Goal: Information Seeking & Learning: Learn about a topic

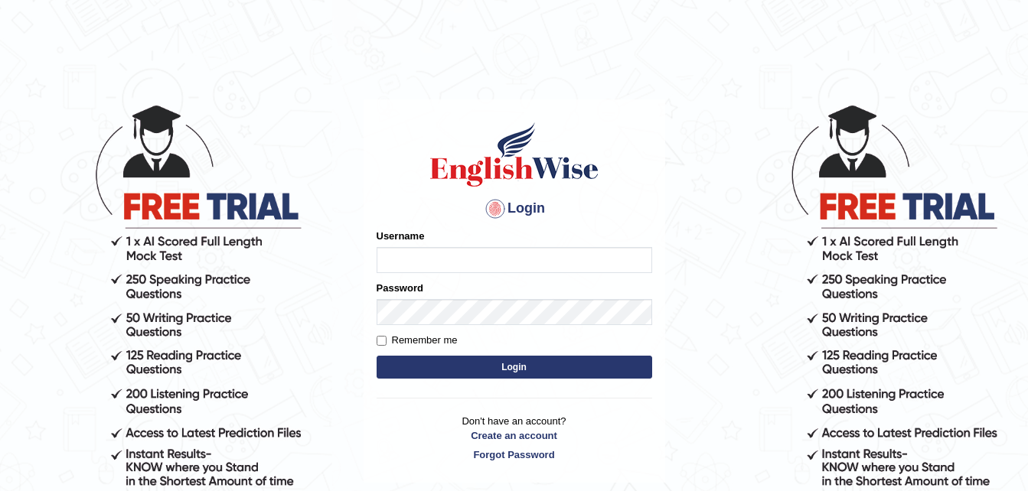
type input "[PERSON_NAME]"
drag, startPoint x: 0, startPoint y: 0, endPoint x: 547, endPoint y: 363, distance: 656.9
click at [547, 363] on button "Login" at bounding box center [513, 367] width 275 height 23
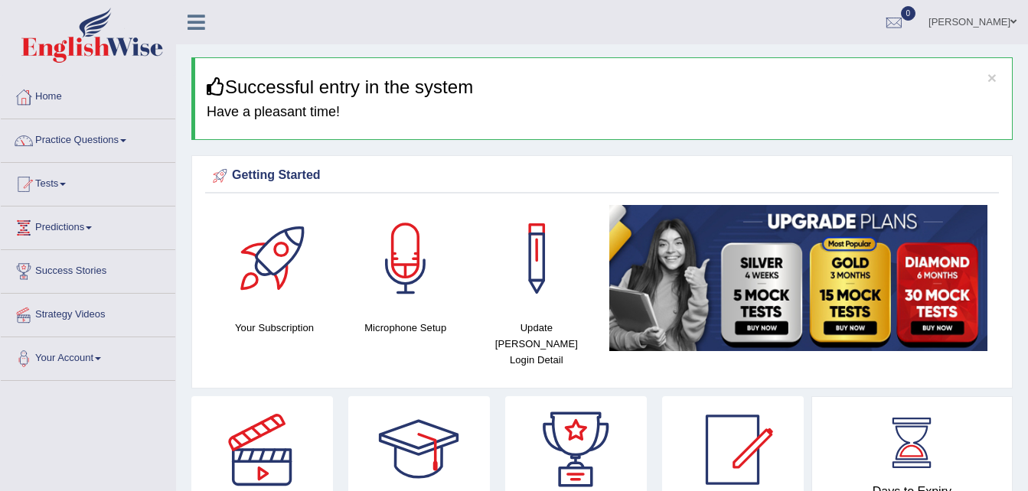
click at [126, 141] on span at bounding box center [123, 140] width 6 height 3
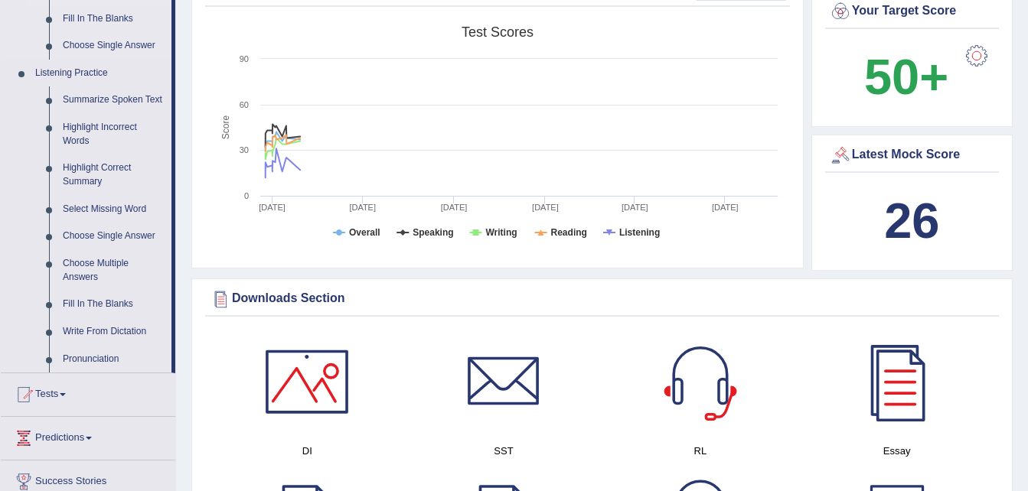
scroll to position [842, 0]
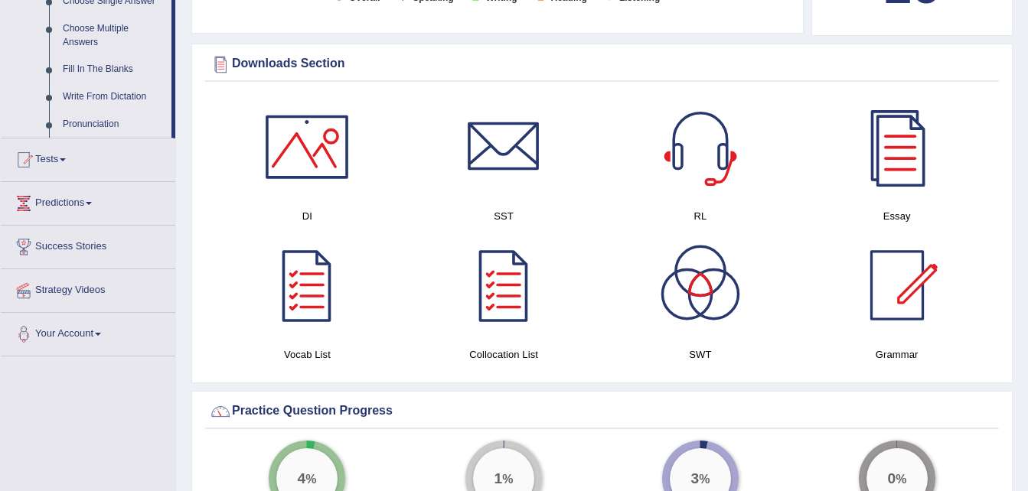
click at [135, 96] on link "Write From Dictation" at bounding box center [114, 97] width 116 height 28
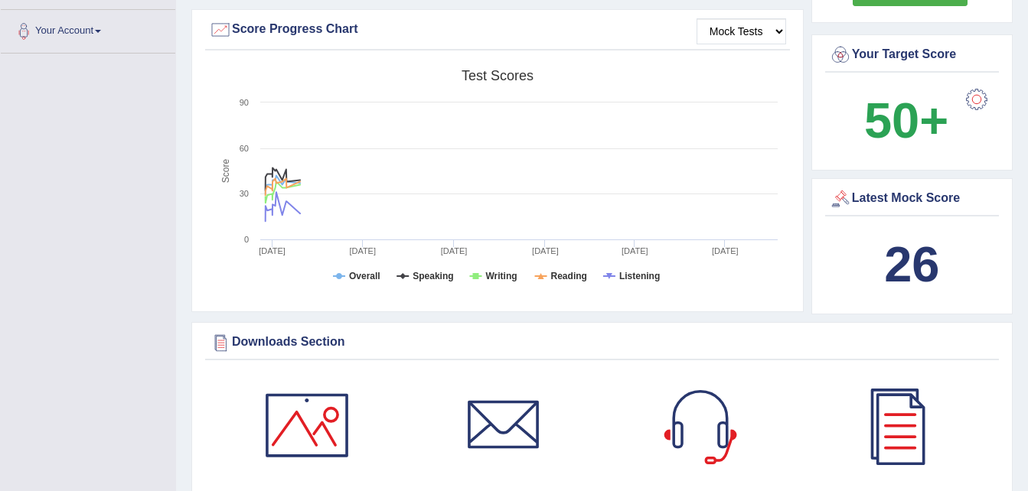
scroll to position [993, 0]
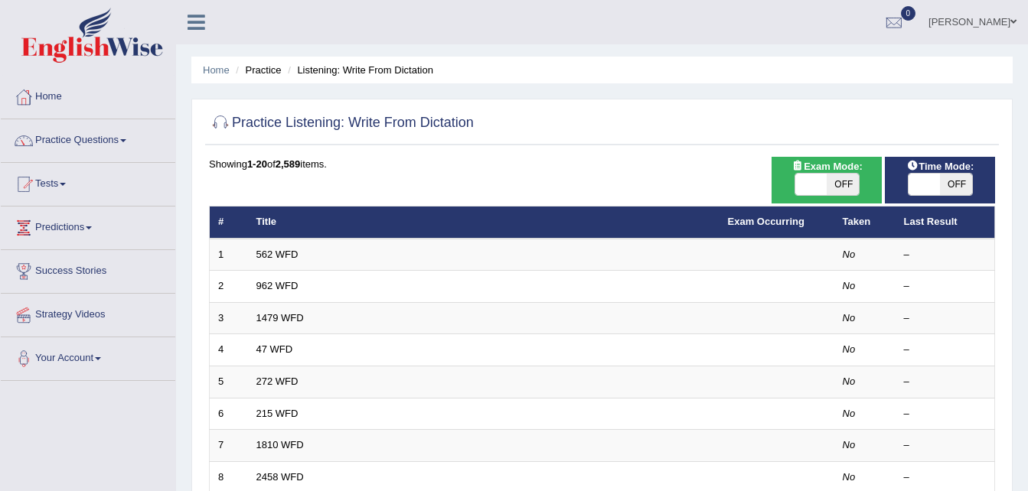
click at [839, 183] on span "OFF" at bounding box center [842, 184] width 32 height 21
checkbox input "true"
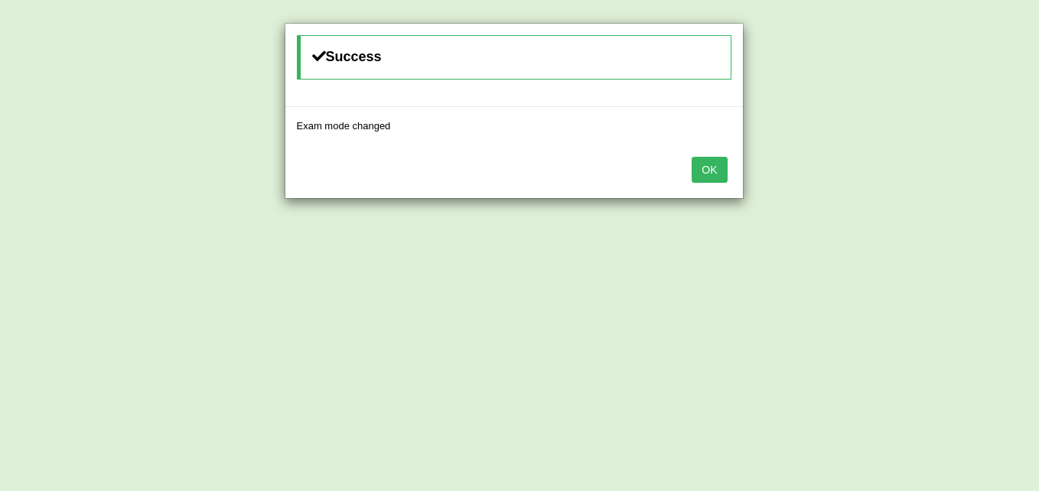
click at [709, 168] on button "OK" at bounding box center [709, 170] width 35 height 26
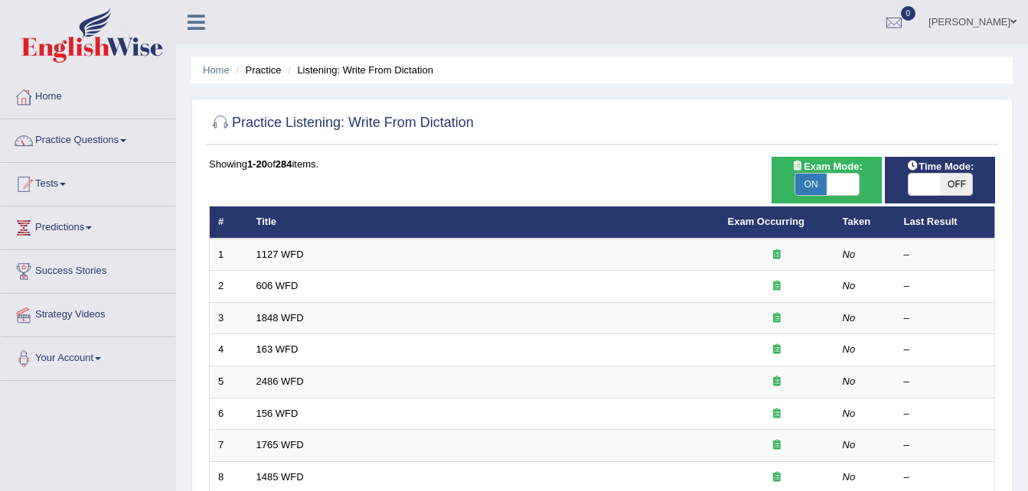
click at [954, 180] on span "OFF" at bounding box center [956, 184] width 32 height 21
checkbox input "true"
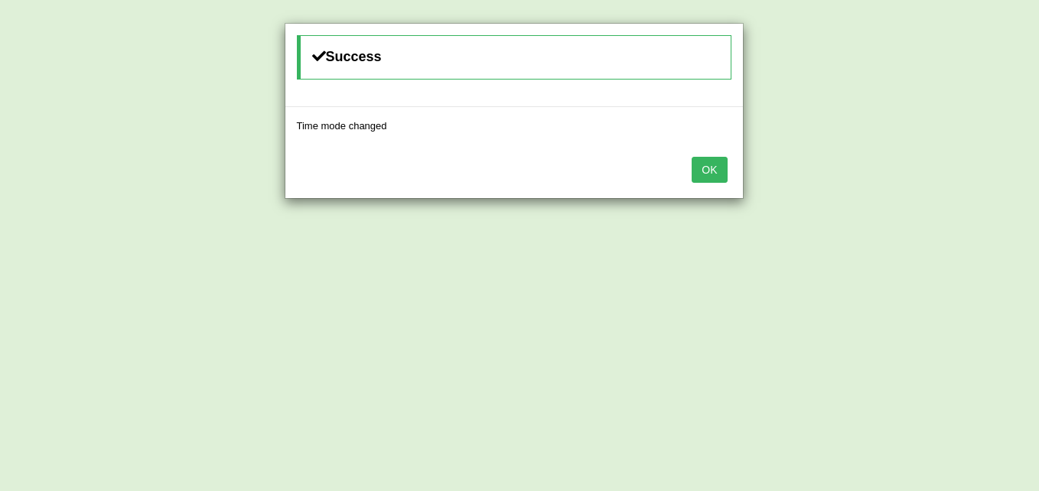
click at [719, 173] on button "OK" at bounding box center [709, 170] width 35 height 26
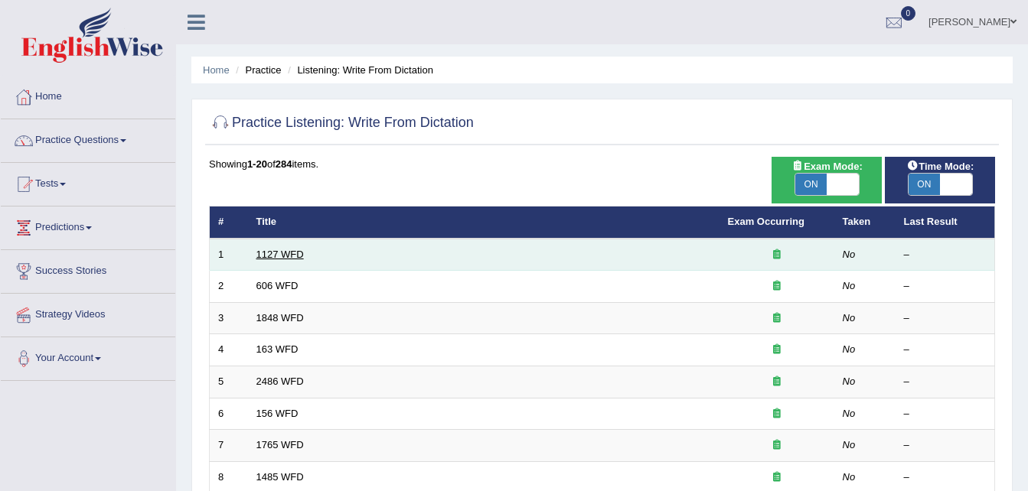
click at [278, 256] on link "1127 WFD" at bounding box center [279, 254] width 47 height 11
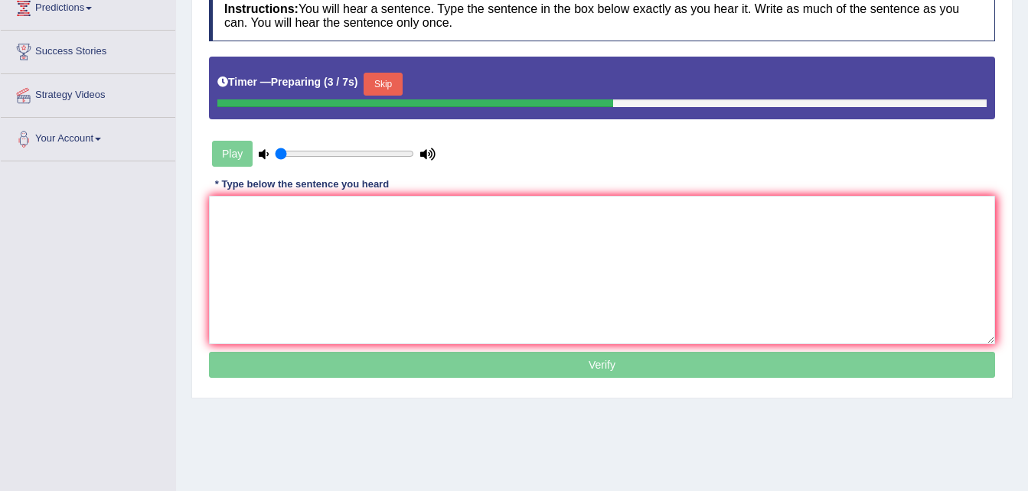
scroll to position [230, 0]
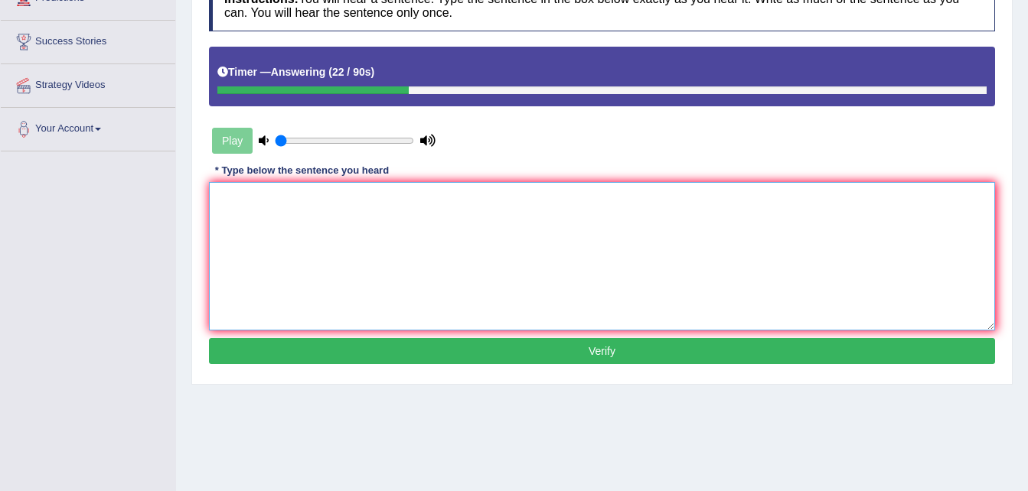
click at [217, 209] on textarea at bounding box center [602, 256] width 786 height 148
type textarea "a"
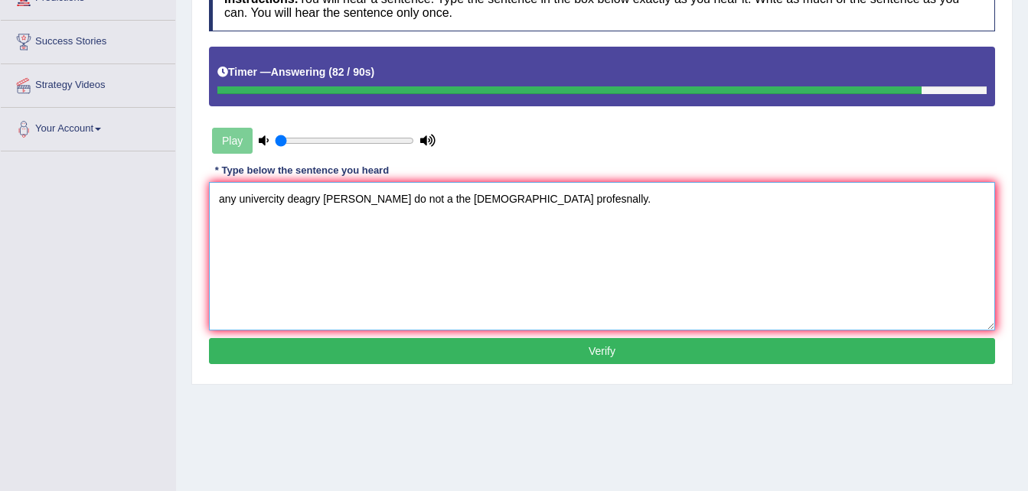
click at [230, 196] on textarea "any univercity deagry degry do not a the proffesnally profesnally." at bounding box center [602, 256] width 786 height 148
click at [225, 199] on textarea "any univercity deagry degry do not a the proffesnally profesnally." at bounding box center [602, 256] width 786 height 148
type textarea "Any univercity deagry degry do not a the proffesnally profesnally."
click at [550, 350] on button "Verify" at bounding box center [602, 351] width 786 height 26
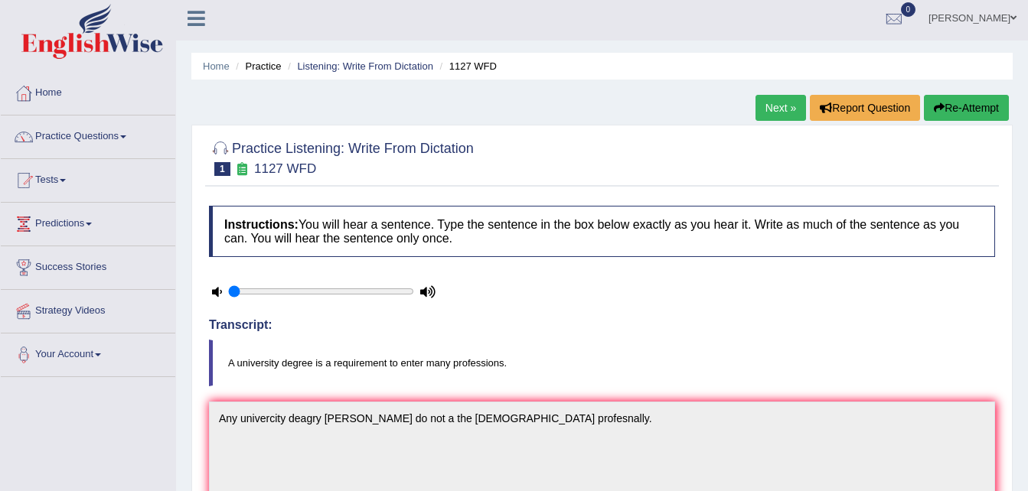
scroll to position [0, 0]
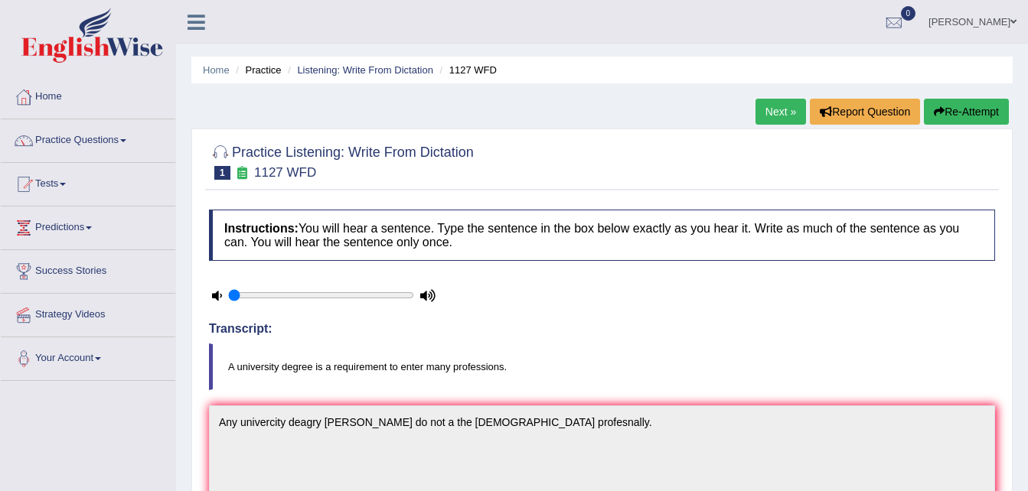
click at [960, 106] on button "Re-Attempt" at bounding box center [966, 112] width 85 height 26
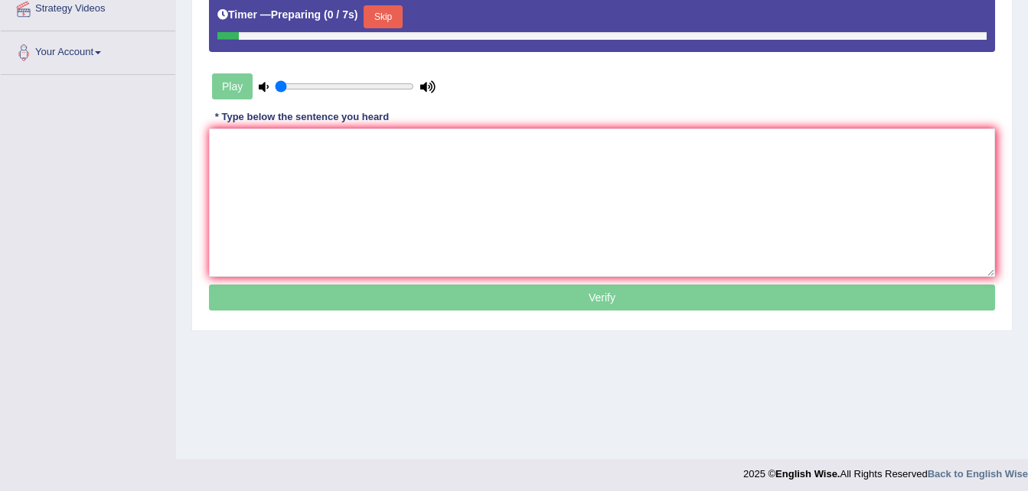
scroll to position [306, 0]
click at [379, 15] on button "Skip" at bounding box center [382, 16] width 38 height 23
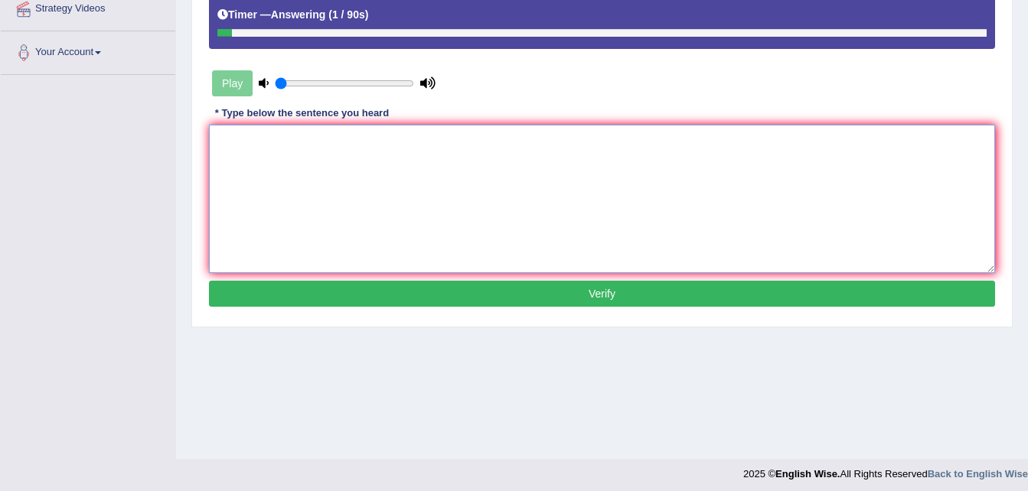
click at [233, 156] on textarea at bounding box center [602, 199] width 786 height 148
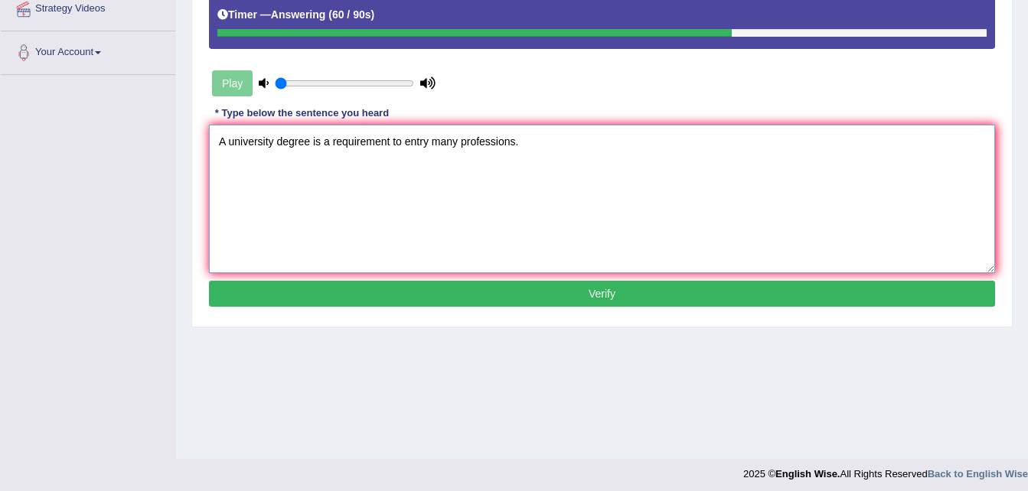
type textarea "A university degree is a requirement to entry many professions."
click at [491, 300] on button "Verify" at bounding box center [602, 294] width 786 height 26
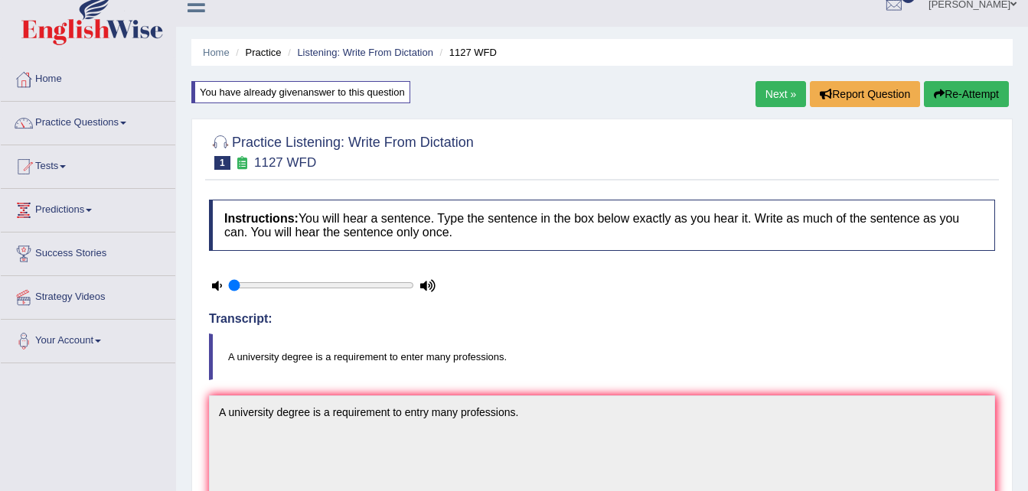
scroll to position [0, 0]
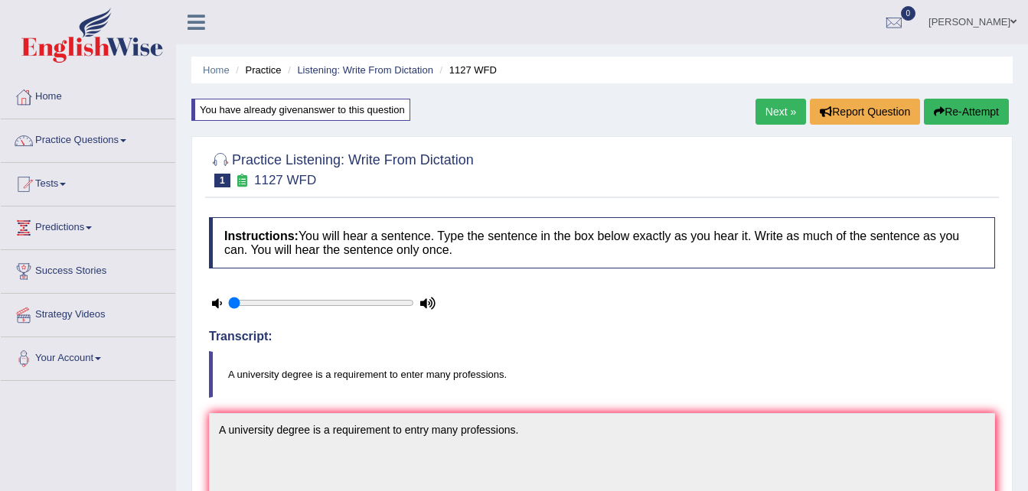
click at [773, 114] on link "Next »" at bounding box center [780, 112] width 51 height 26
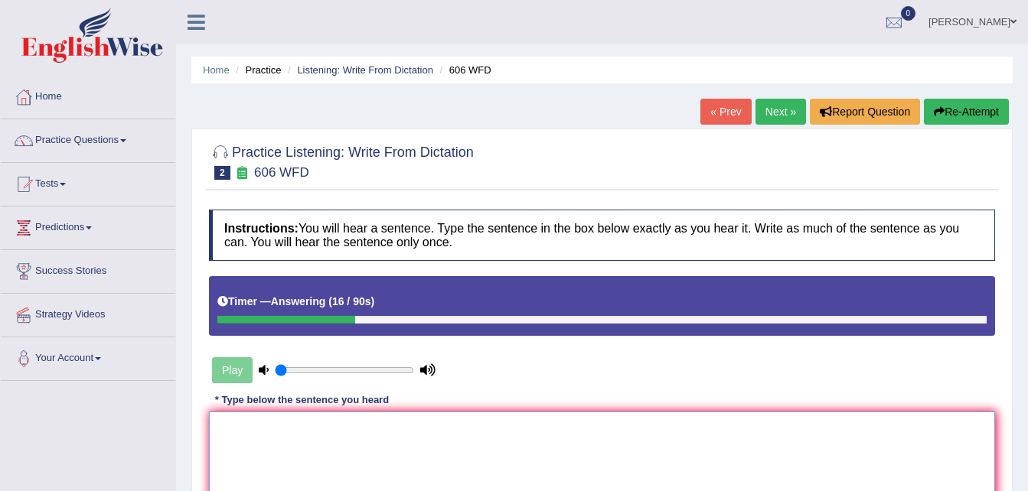
click at [223, 438] on textarea at bounding box center [602, 486] width 786 height 148
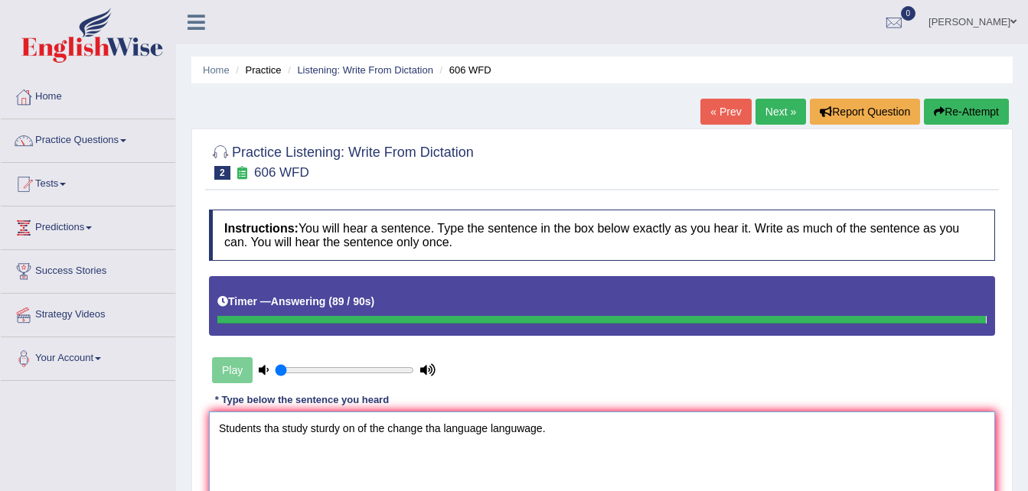
type textarea "Students tha study sturdy on of the change tha language languwage."
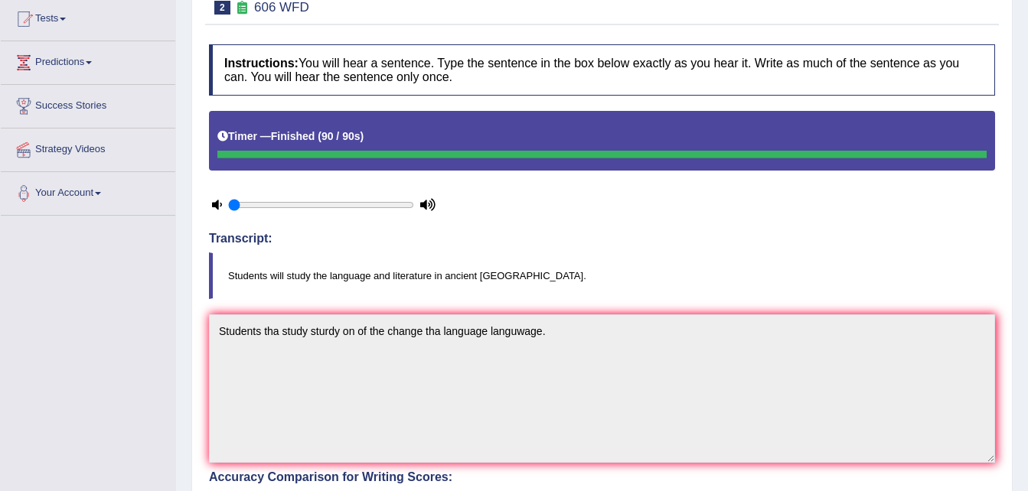
scroll to position [8, 0]
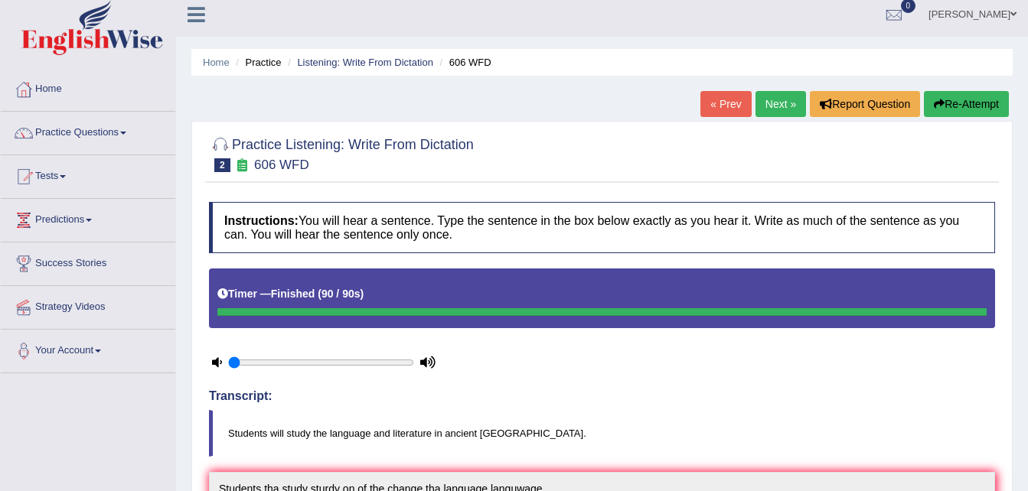
click at [970, 101] on button "Re-Attempt" at bounding box center [966, 104] width 85 height 26
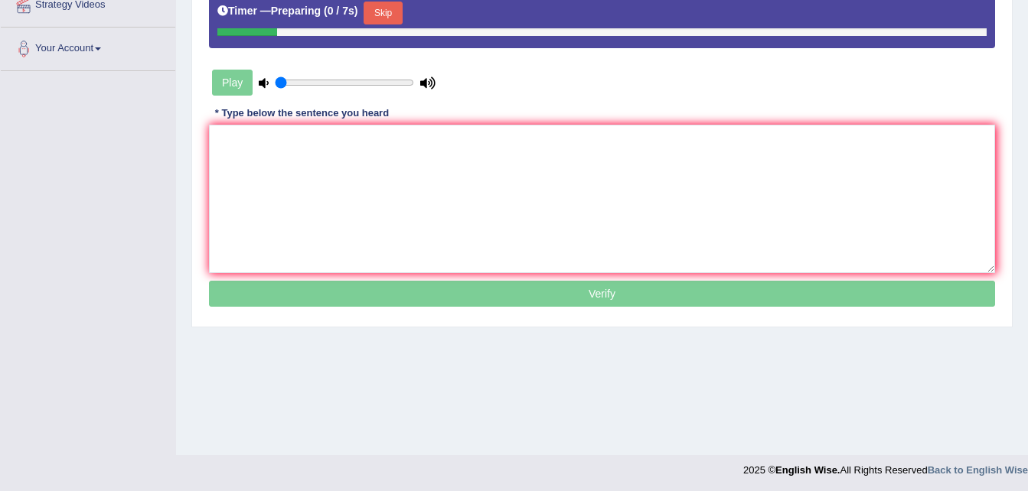
scroll to position [312, 0]
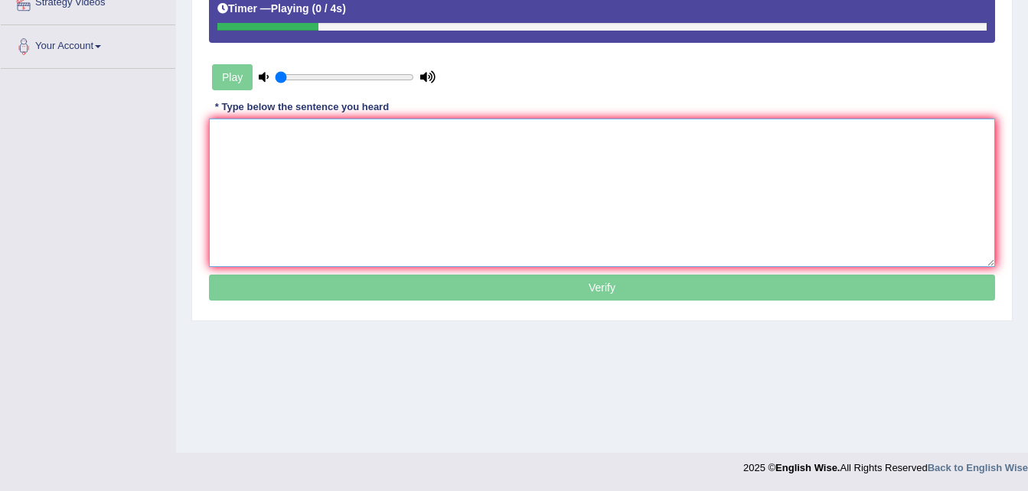
click at [255, 151] on textarea at bounding box center [602, 193] width 786 height 148
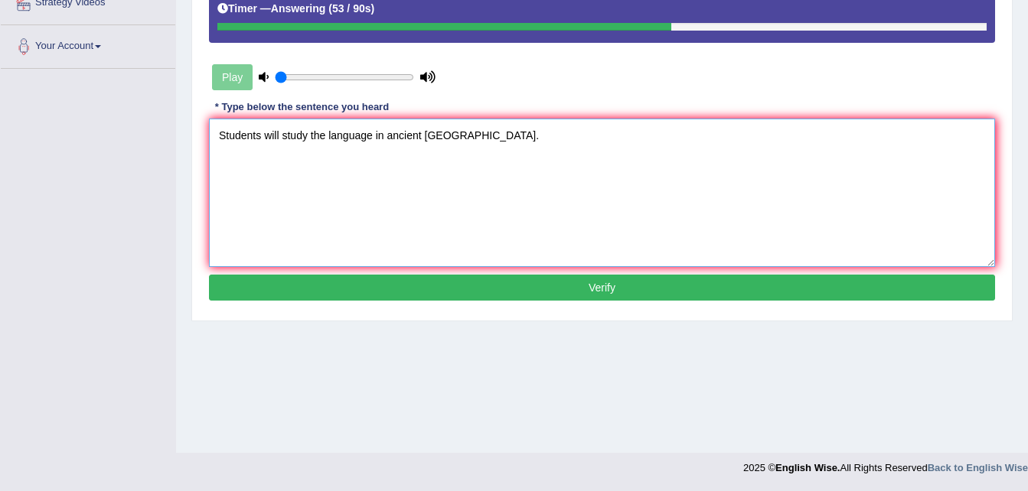
type textarea "Students will study the language in ancient [GEOGRAPHIC_DATA]."
click at [725, 294] on button "Verify" at bounding box center [602, 288] width 786 height 26
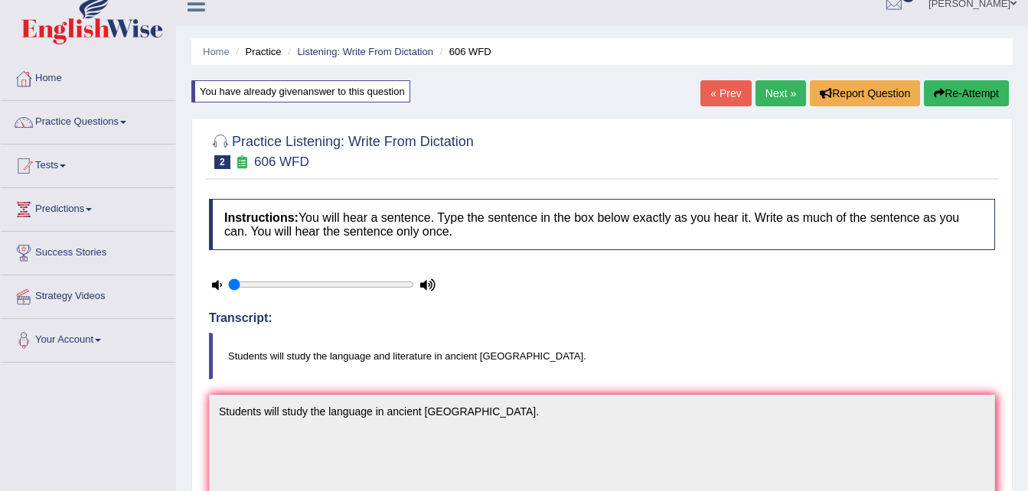
scroll to position [0, 0]
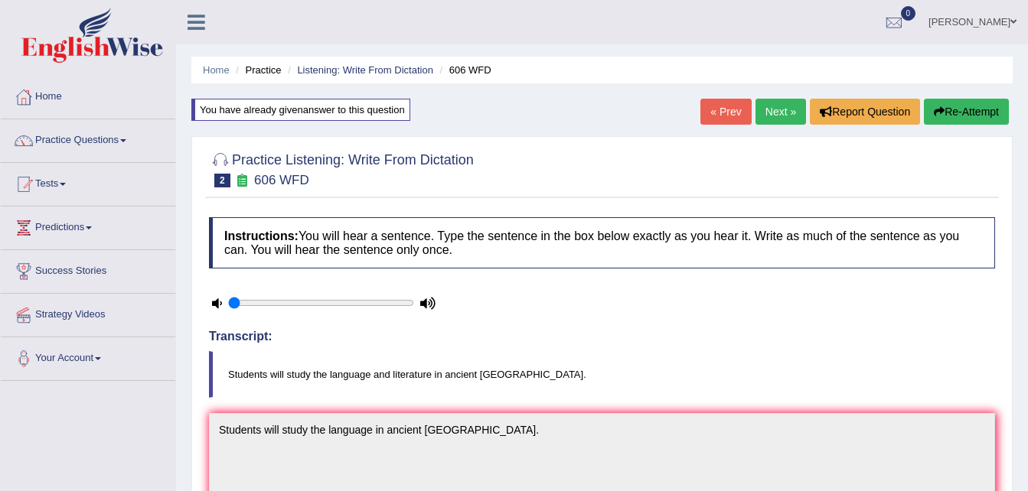
click at [774, 115] on link "Next »" at bounding box center [780, 112] width 51 height 26
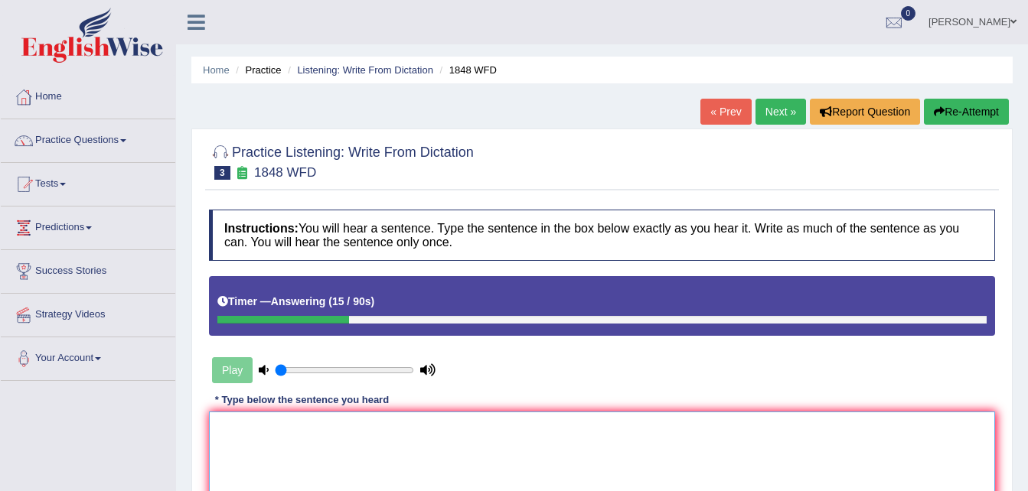
click at [233, 458] on textarea at bounding box center [602, 486] width 786 height 148
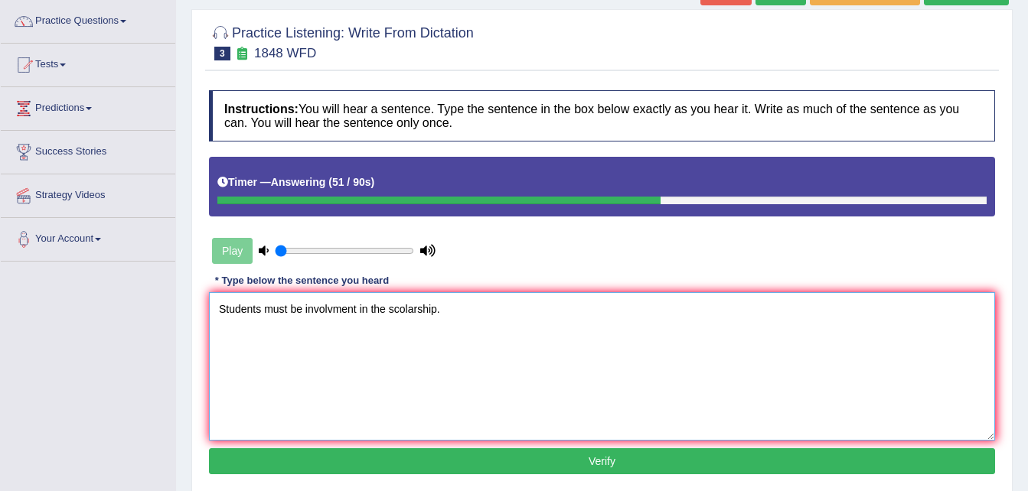
scroll to position [306, 0]
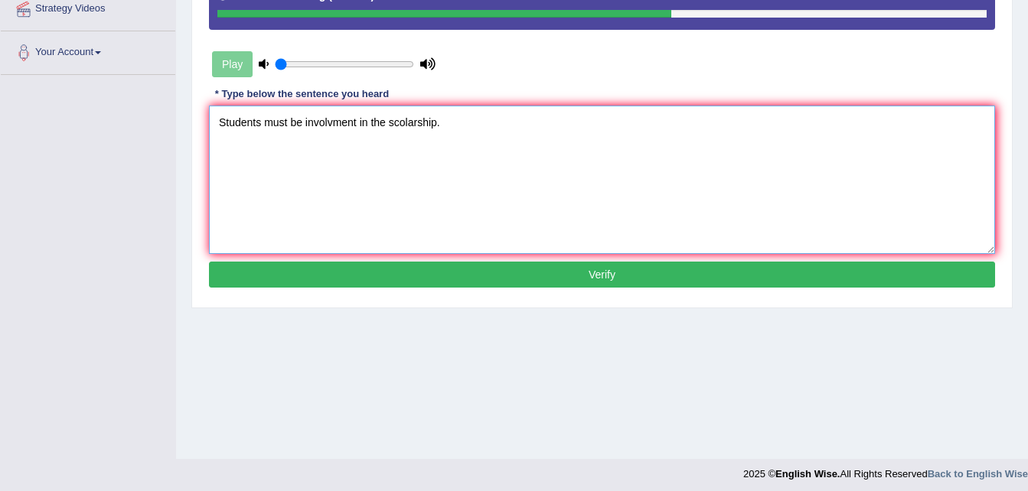
type textarea "Students must be involvment in the scolarship."
click at [613, 274] on button "Verify" at bounding box center [602, 275] width 786 height 26
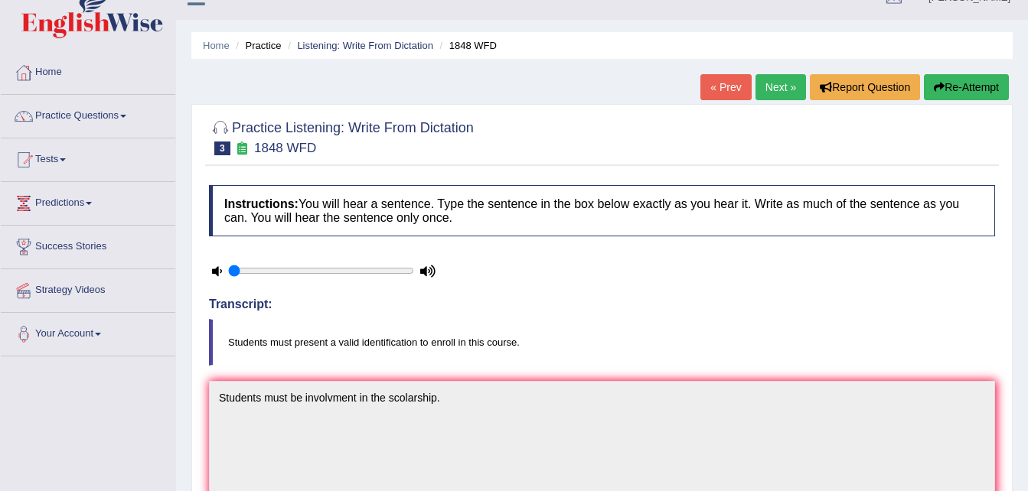
scroll to position [0, 0]
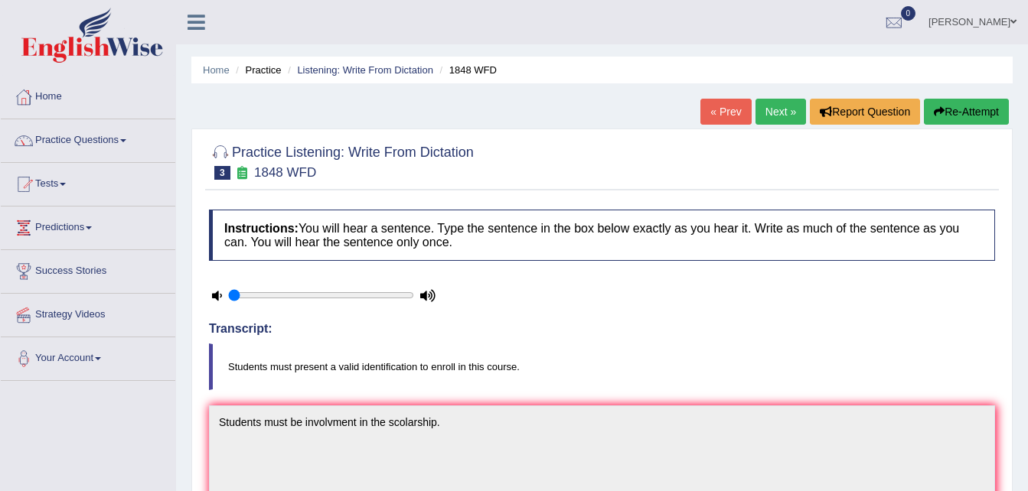
click at [979, 117] on button "Re-Attempt" at bounding box center [966, 112] width 85 height 26
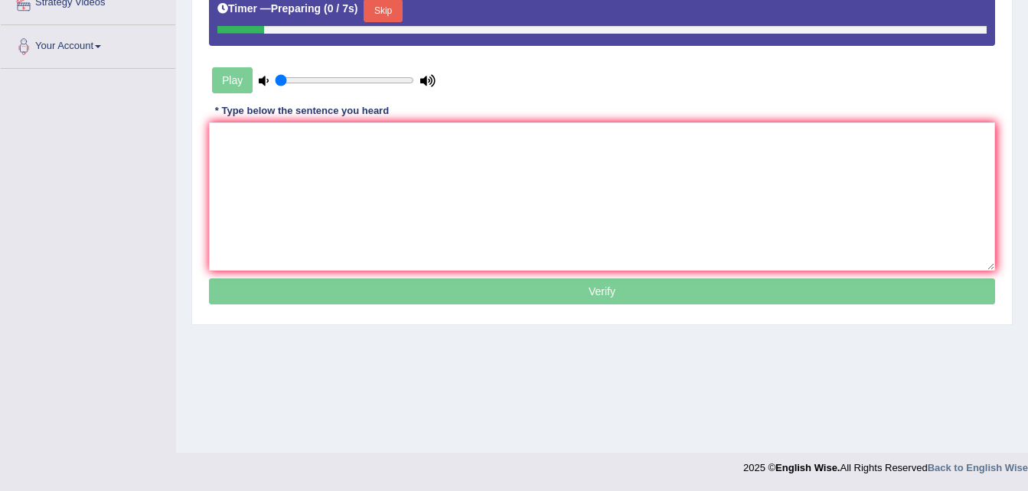
scroll to position [312, 0]
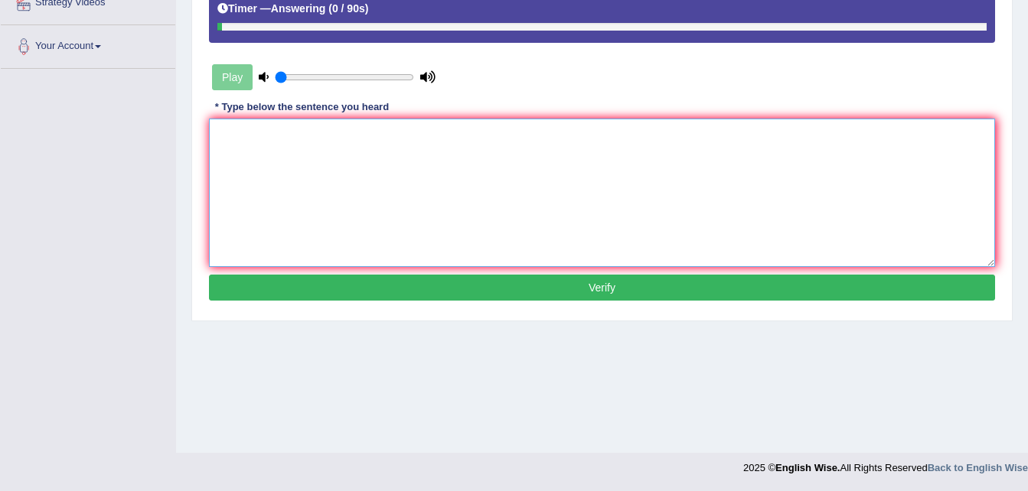
click at [243, 152] on textarea at bounding box center [602, 193] width 786 height 148
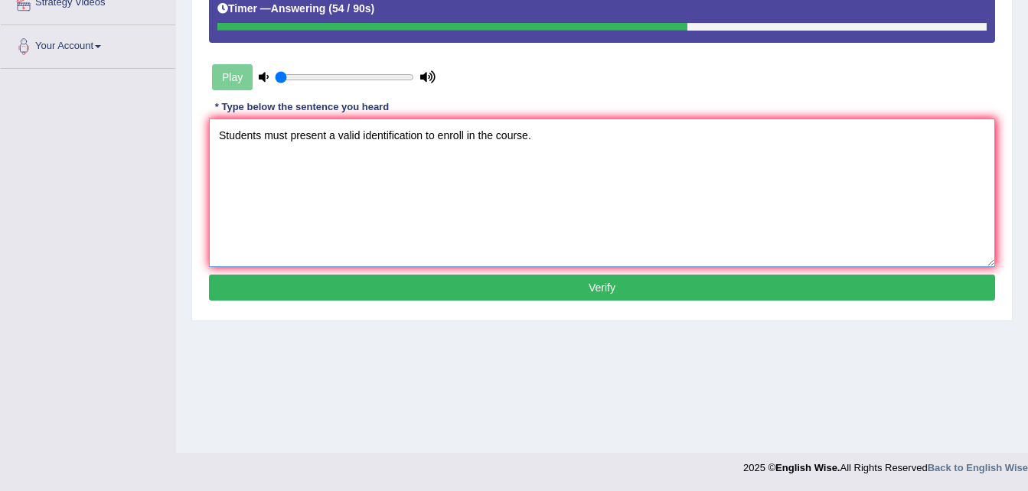
type textarea "Students must present a valid identification to enroll in the course."
click at [527, 291] on button "Verify" at bounding box center [602, 288] width 786 height 26
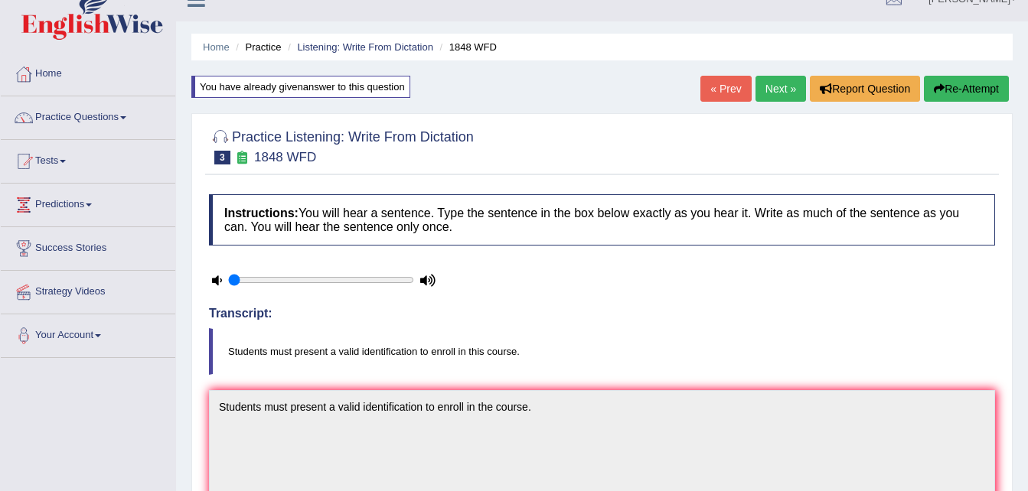
scroll to position [18, 0]
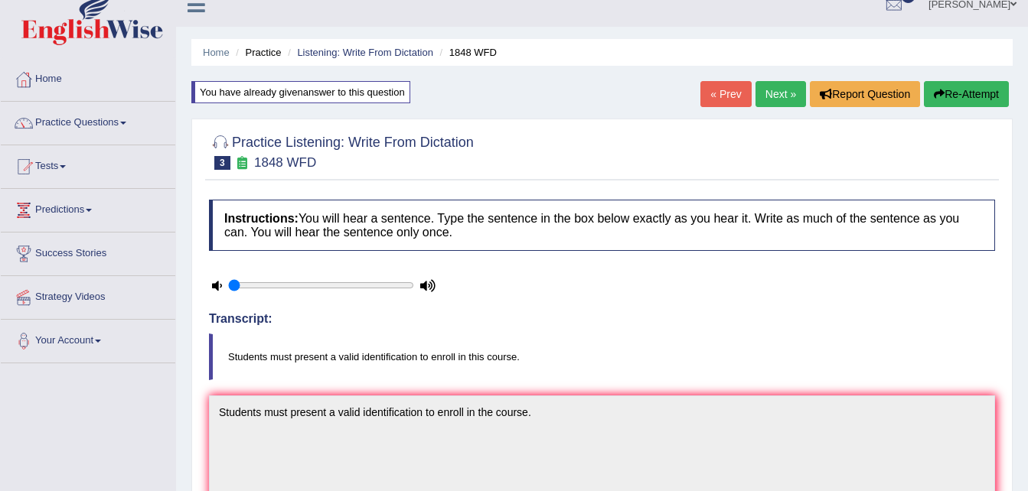
click at [774, 96] on link "Next »" at bounding box center [780, 94] width 51 height 26
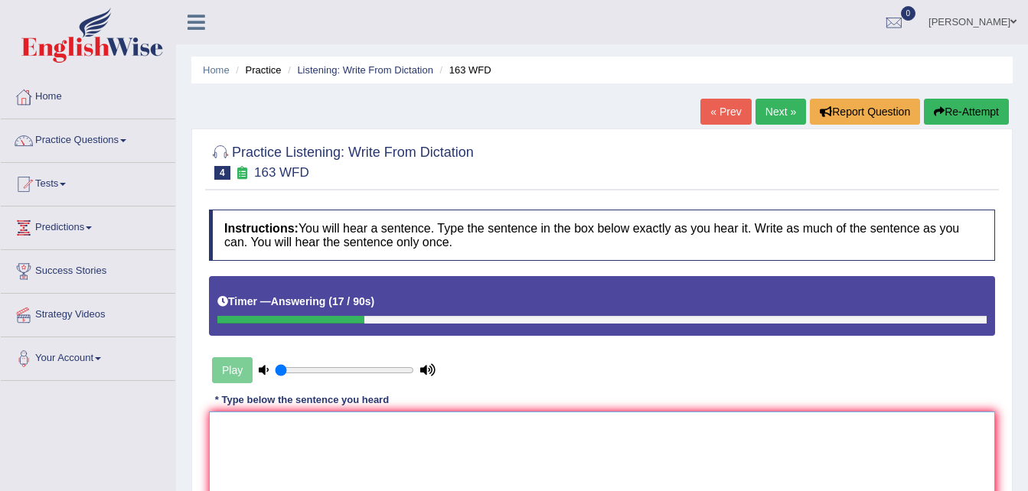
click at [228, 448] on textarea at bounding box center [602, 486] width 786 height 148
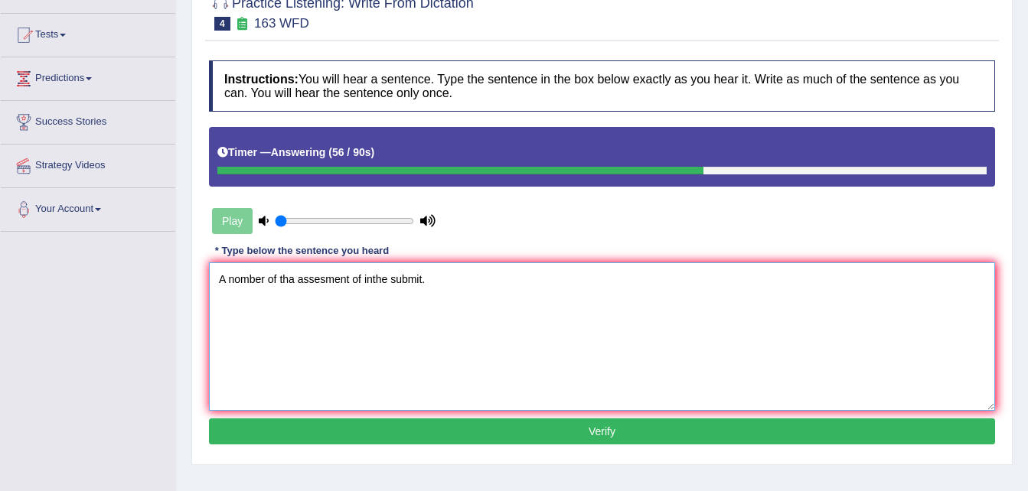
scroll to position [306, 0]
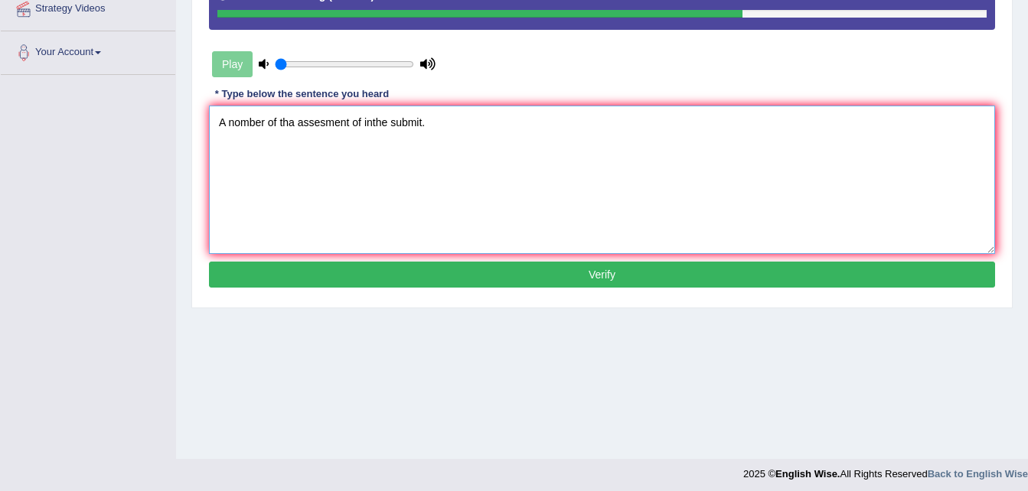
click at [242, 120] on textarea "A nomber of tha assesment of inthe submit." at bounding box center [602, 180] width 786 height 148
type textarea "A number of tha assesment of inthe submit."
click at [484, 275] on button "Verify" at bounding box center [602, 275] width 786 height 26
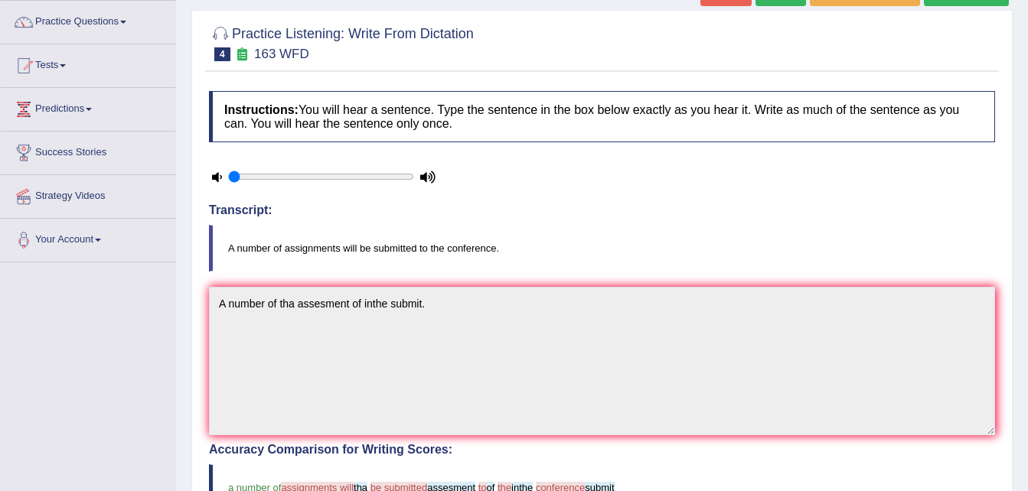
scroll to position [77, 0]
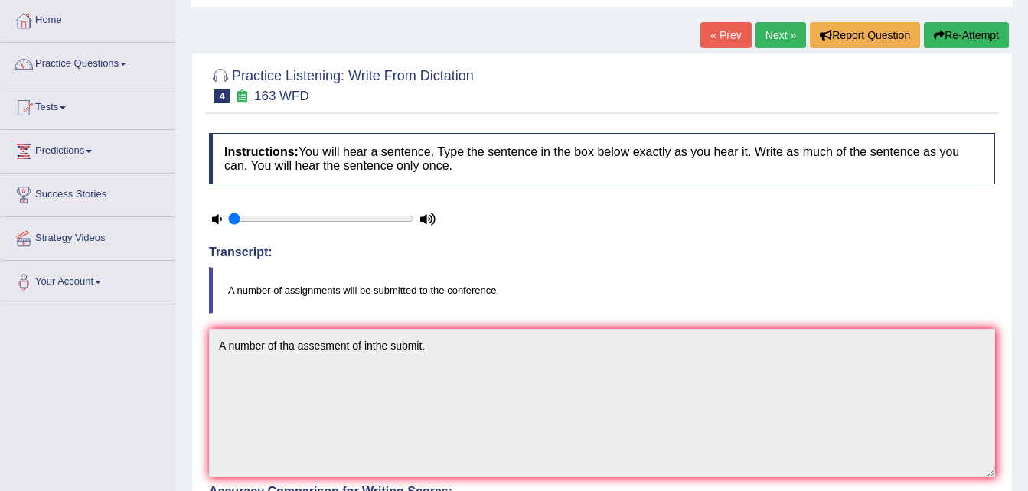
click at [966, 35] on button "Re-Attempt" at bounding box center [966, 35] width 85 height 26
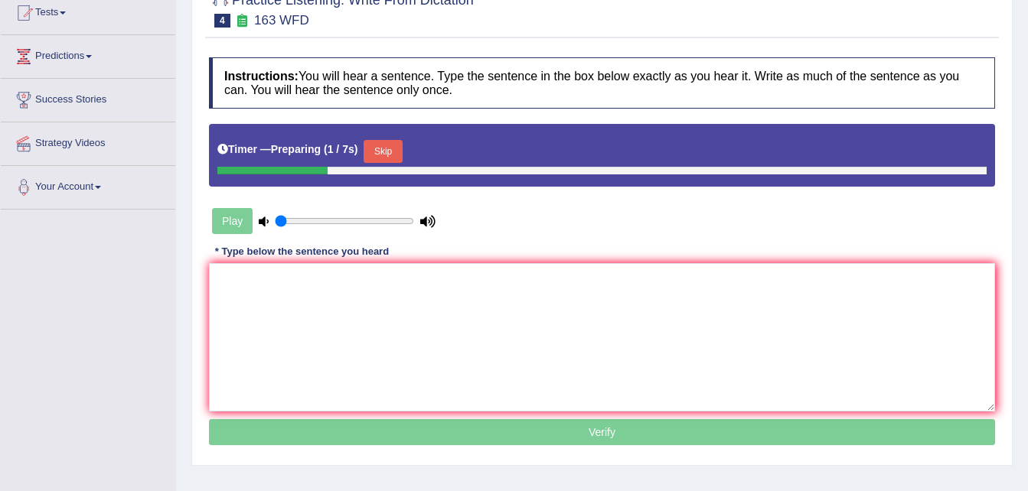
scroll to position [306, 0]
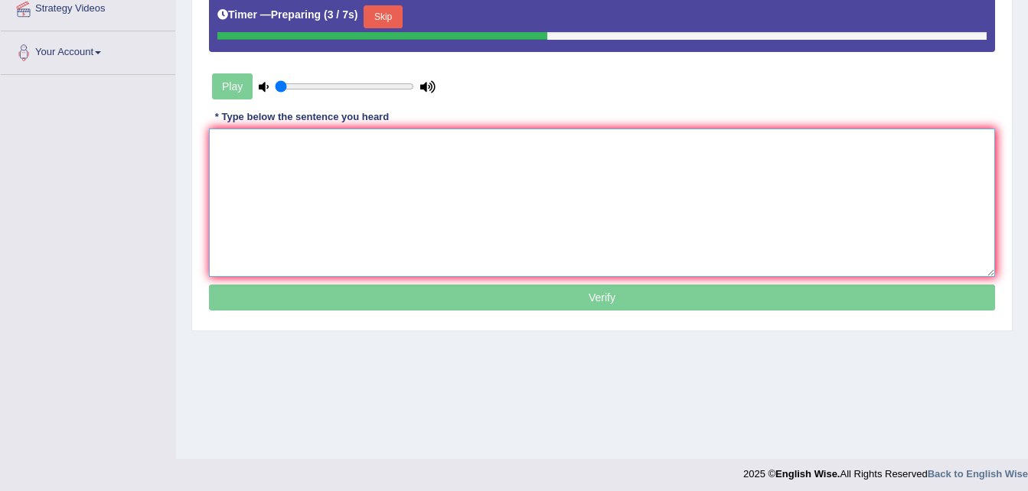
click at [244, 166] on textarea at bounding box center [602, 203] width 786 height 148
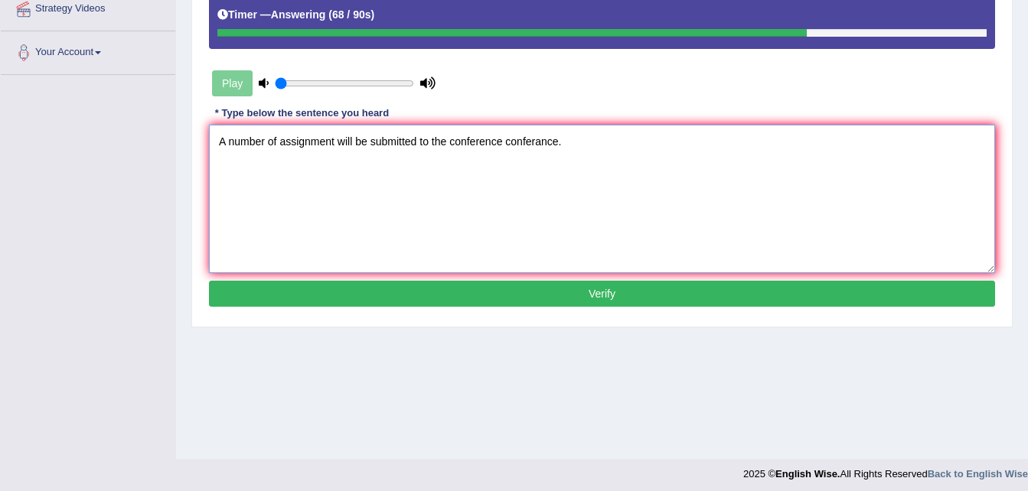
type textarea "A number of assignment will be submitted to the conference conferance."
click at [525, 298] on button "Verify" at bounding box center [602, 294] width 786 height 26
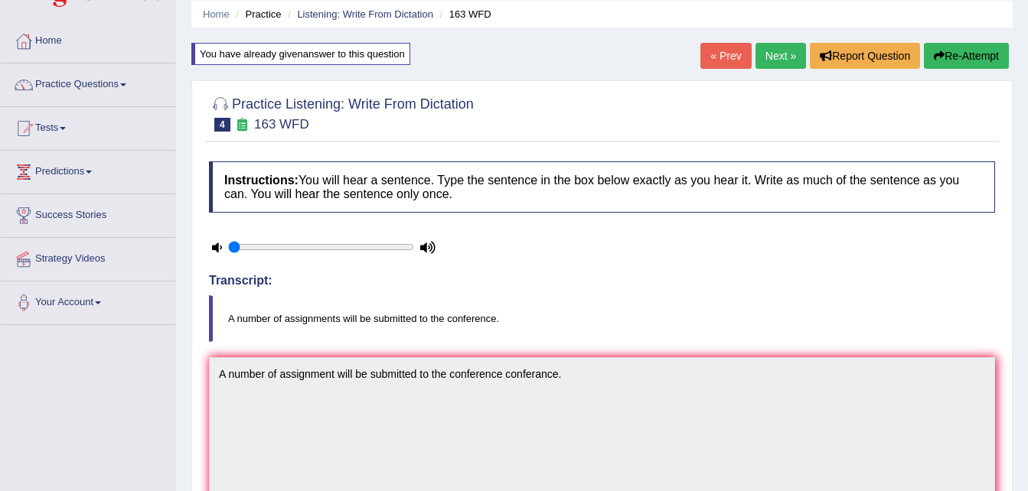
scroll to position [18, 0]
